Goal: Communication & Community: Answer question/provide support

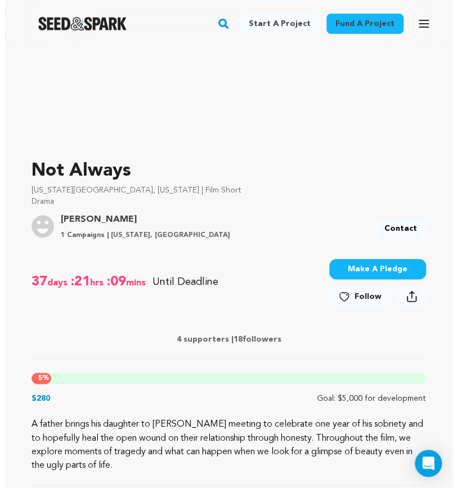
scroll to position [239, 0]
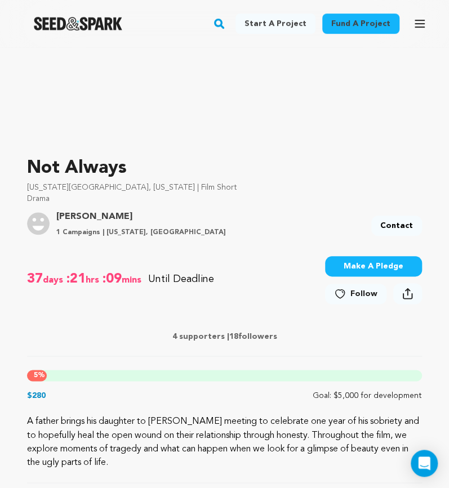
drag, startPoint x: 175, startPoint y: 338, endPoint x: 337, endPoint y: 127, distance: 265.6
click at [175, 338] on p "4 supporters | 18 followers" at bounding box center [224, 336] width 394 height 11
click at [421, 19] on icon "button" at bounding box center [419, 24] width 14 height 14
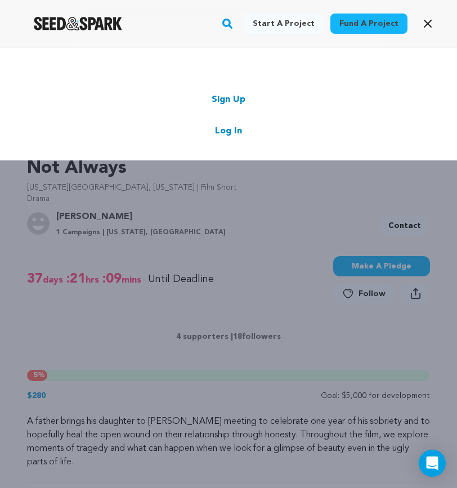
click at [226, 132] on link "Log In" at bounding box center [228, 131] width 27 height 14
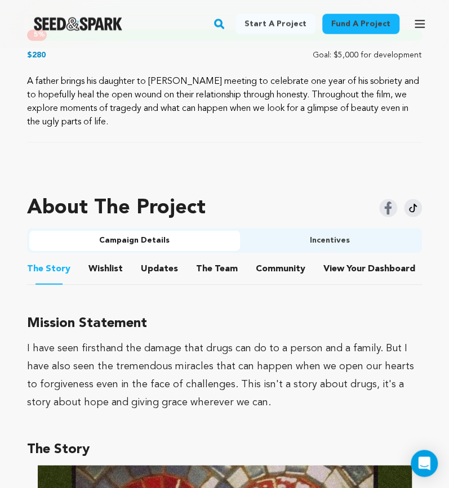
scroll to position [649, 0]
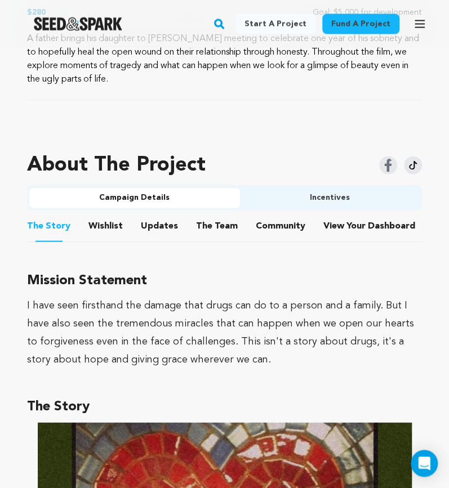
click at [275, 225] on button "Community" at bounding box center [280, 227] width 27 height 27
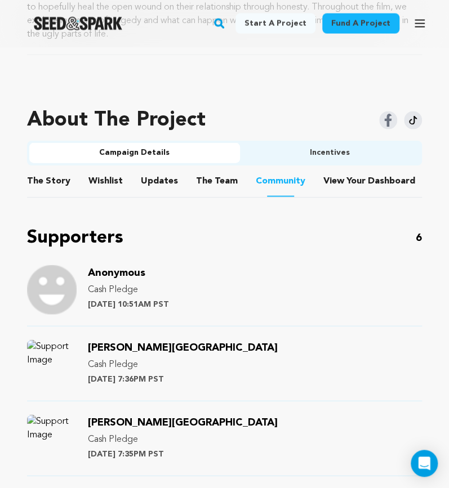
scroll to position [688, 0]
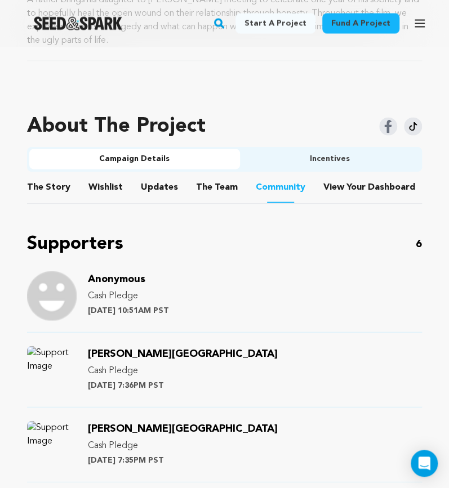
click at [305, 285] on div "Anonymous Cash Pledge Wednesday August 20th at 10:51AM PST" at bounding box center [224, 301] width 394 height 61
click at [58, 308] on img at bounding box center [52, 296] width 50 height 50
click at [121, 311] on p "Wednesday August 20th at 10:51AM PST" at bounding box center [128, 310] width 81 height 11
drag, startPoint x: 206, startPoint y: 280, endPoint x: 275, endPoint y: 264, distance: 70.4
click at [275, 264] on div "Supporters 6 Anonymous Cash Pledge Wednesday August 20th at 10:51AM PST Morbley…" at bounding box center [224, 495] width 394 height 528
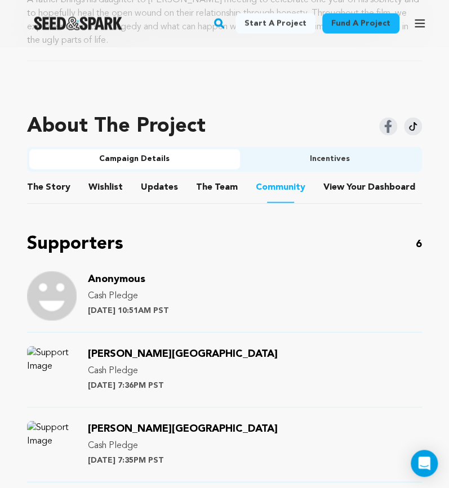
click at [275, 264] on div "Supporters 6 Anonymous Cash Pledge Wednesday August 20th at 10:51AM PST Morbley…" at bounding box center [224, 495] width 394 height 528
click at [370, 187] on span "Dashboard" at bounding box center [390, 188] width 47 height 14
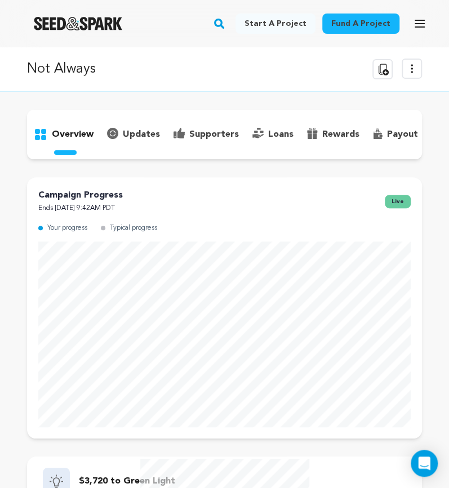
click at [214, 134] on p "supporters" at bounding box center [214, 135] width 50 height 14
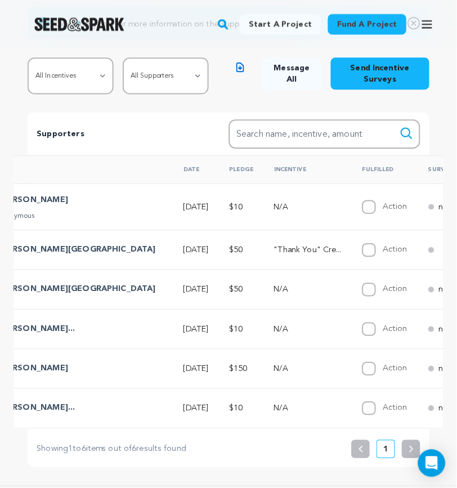
scroll to position [0, 152]
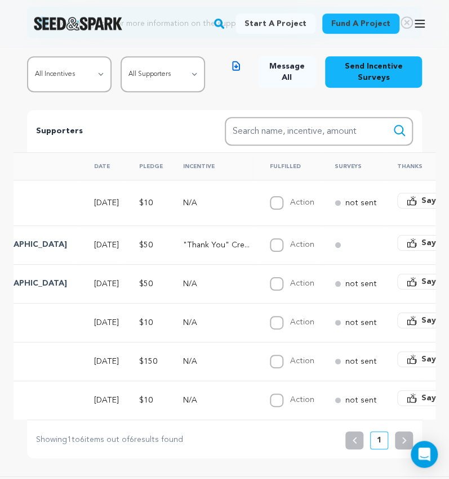
click at [421, 207] on span "Say Thanks" at bounding box center [443, 200] width 45 height 11
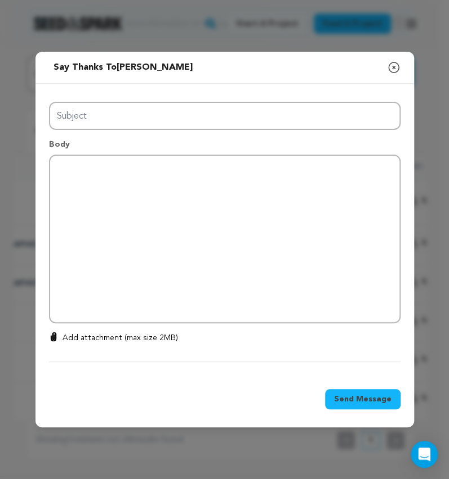
type input "Thanks for your support!"
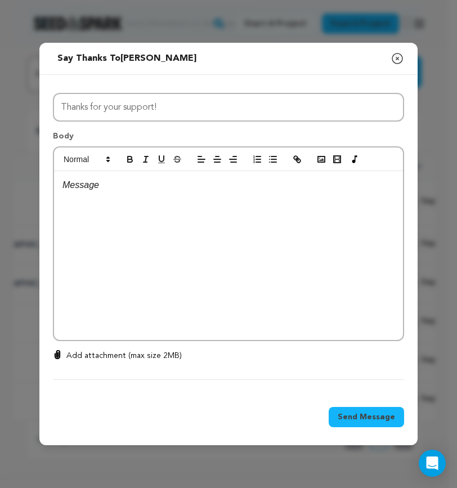
click at [163, 204] on div at bounding box center [228, 255] width 349 height 169
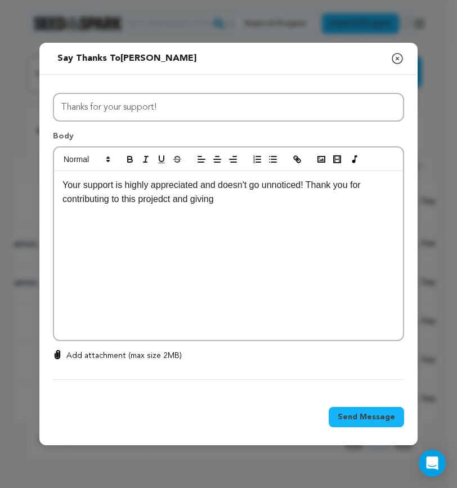
click at [166, 200] on p "Your support is highly appreciated and doesn't go unnoticed! Thank you for cont…" at bounding box center [228, 192] width 332 height 29
click at [239, 196] on p "Your support is highly appreciated and doesn't go unnoticed! Thank you for cont…" at bounding box center [228, 192] width 332 height 29
click at [312, 208] on div "Your support is highly appreciated and doesn't go unnoticed! Thank you for cont…" at bounding box center [228, 255] width 349 height 169
click at [325, 198] on p "Your support is highly appreciated and doesn't go unnoticed! Thank you for cont…" at bounding box center [228, 192] width 332 height 29
click at [303, 203] on p "Your support is highly appreciated and doesn't go unnoticed! Thank you for cont…" at bounding box center [228, 192] width 332 height 29
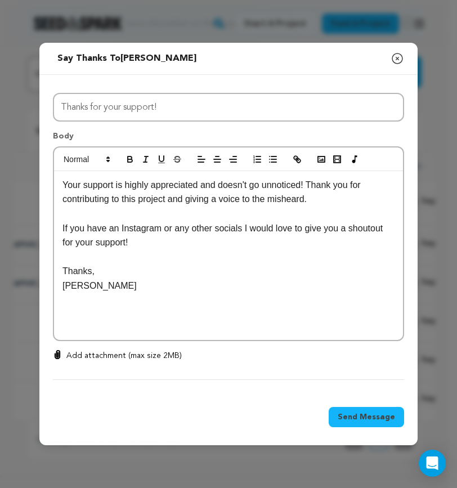
click at [258, 240] on p "If you have an Instagram or any other socials I would love to give you a shouto…" at bounding box center [228, 235] width 332 height 29
click at [384, 226] on p "If you have an Instagram or any other socials I would love to give you a shouto…" at bounding box center [228, 235] width 332 height 29
click at [293, 250] on p at bounding box center [228, 257] width 332 height 15
click at [279, 239] on p "If you have an Instagram or any other socials I would love to give you a shouto…" at bounding box center [228, 235] width 332 height 29
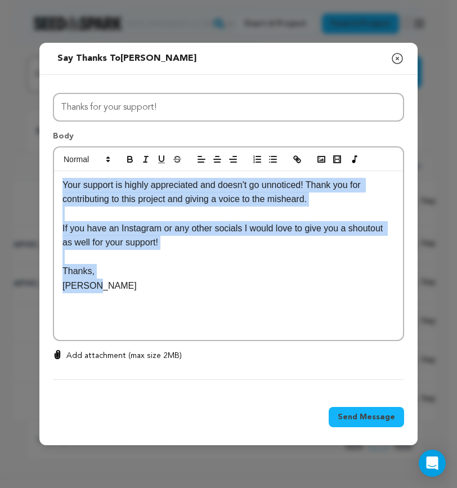
drag, startPoint x: 60, startPoint y: 184, endPoint x: 140, endPoint y: 289, distance: 131.8
click at [140, 289] on div "Your support is highly appreciated and doesn't go unnoticed! Thank you for cont…" at bounding box center [228, 255] width 349 height 169
copy div "Your support is highly appreciated and doesn't go unnoticed! Thank you for cont…"
click at [155, 263] on p at bounding box center [228, 257] width 332 height 15
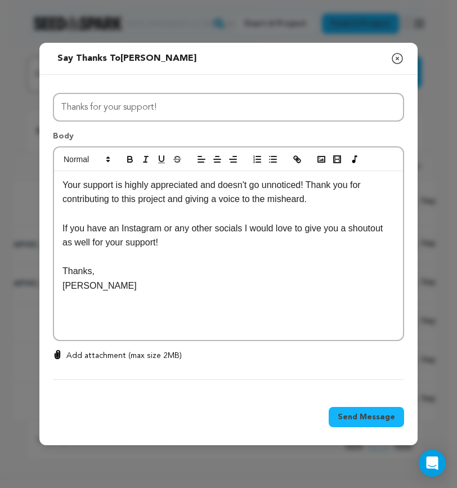
click at [378, 415] on span "Send Message" at bounding box center [366, 416] width 57 height 11
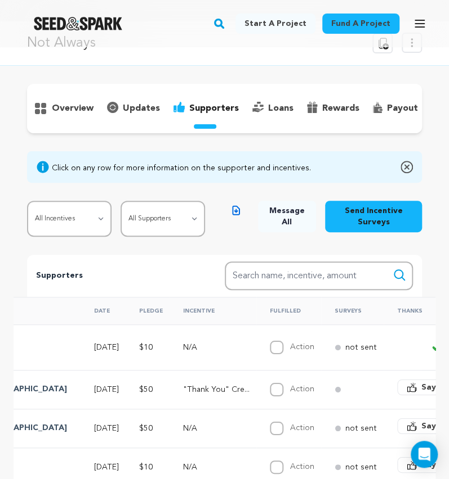
scroll to position [0, 0]
